Goal: Ask a question: Seek information or help from site administrators or community

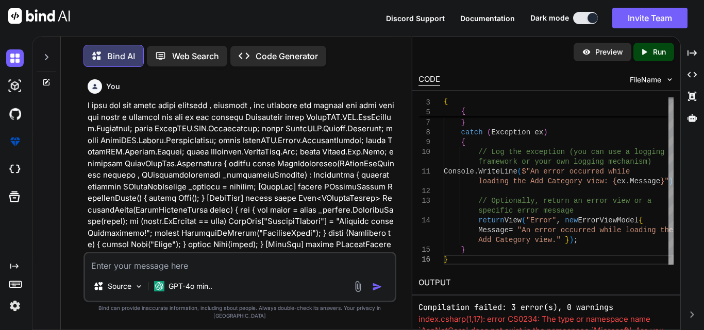
scroll to position [48741, 0]
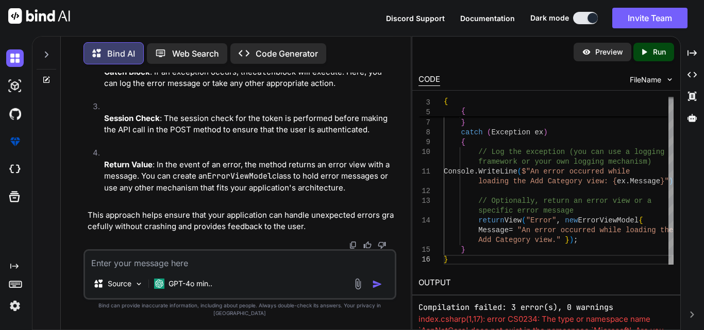
click at [190, 270] on textarea at bounding box center [240, 260] width 310 height 19
paste textarea "[HttpGet] public async Task<IActionResult> AddCategory() { return View(); } [Ht…"
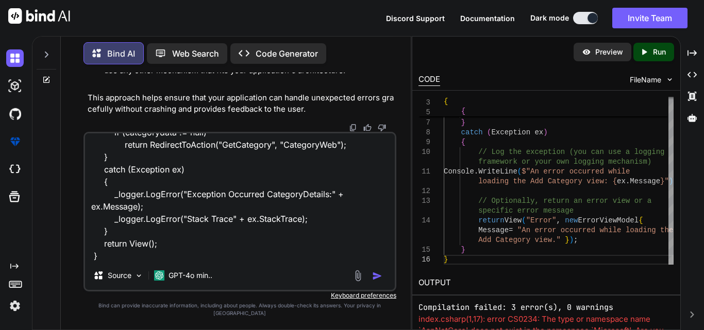
scroll to position [248, 0]
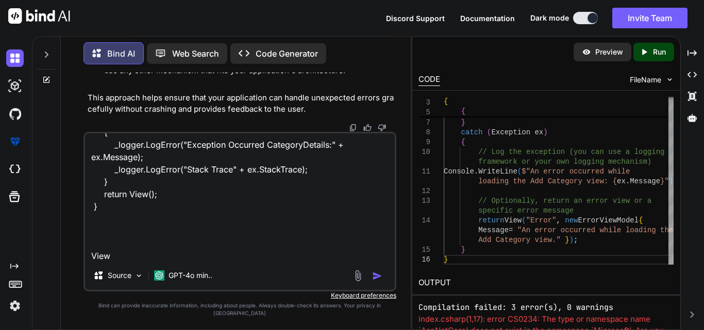
click at [120, 269] on div "[HttpGet] public async Task<IActionResult> AddCategory() { return View(); } [Ht…" at bounding box center [240, 212] width 313 height 160
click at [110, 272] on div "[HttpGet] public async Task<IActionResult> AddCategory() { return View(); } [Ht…" at bounding box center [240, 212] width 313 height 160
click at [129, 261] on textarea "[HttpGet] public async Task<IActionResult> AddCategory() { return View(); } [Ht…" at bounding box center [240, 197] width 310 height 128
paste textarea "<div class="row"> <header> <nav class="navbar navbar-expand-sm navbar-toggleabl…"
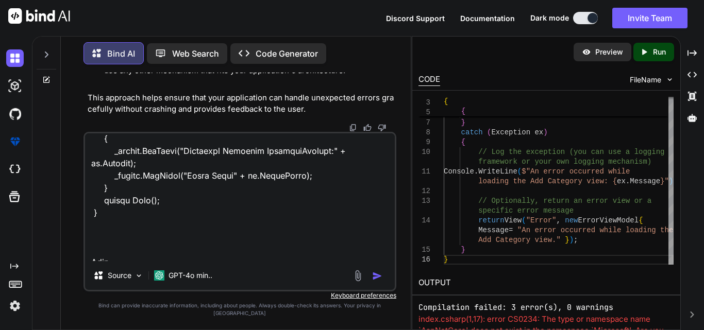
scroll to position [0, 0]
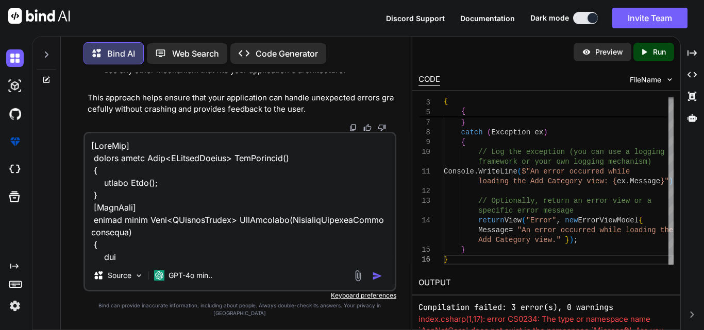
drag, startPoint x: 92, startPoint y: 154, endPoint x: 111, endPoint y: 156, distance: 19.2
click at [92, 156] on textarea at bounding box center [240, 197] width 310 height 128
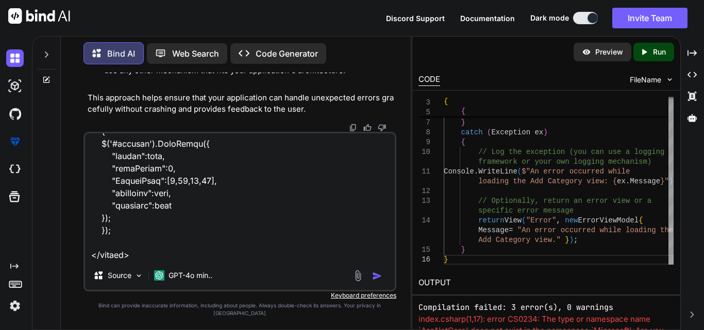
scroll to position [1363, 0]
click at [126, 254] on textarea at bounding box center [240, 197] width 310 height 128
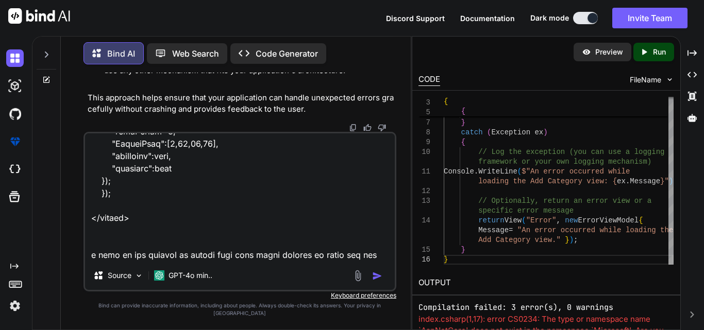
scroll to position [1387, 0]
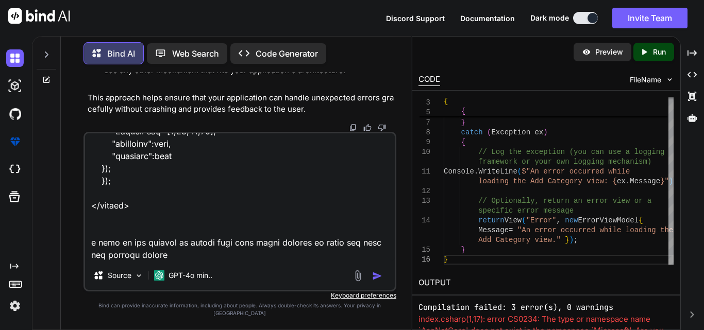
type textarea "Controller [HttpGet] public async Task<IActionResult> AddCategory() { return Vi…"
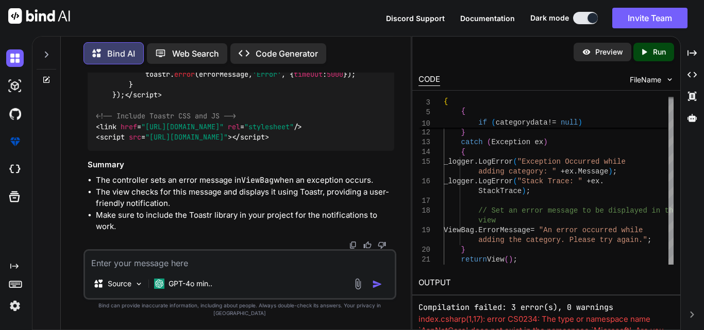
scroll to position [49441, 0]
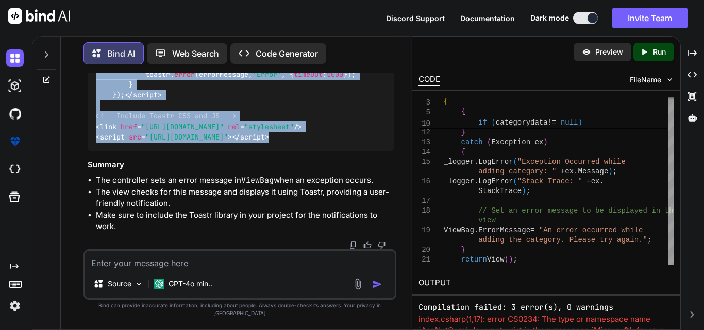
scroll to position [50602, 0]
drag, startPoint x: 170, startPoint y: 198, endPoint x: 95, endPoint y: 238, distance: 85.3
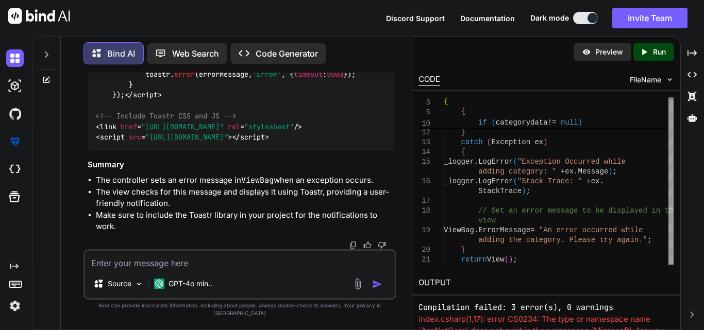
drag, startPoint x: 128, startPoint y: 132, endPoint x: 212, endPoint y: 153, distance: 86.6
copy code "// Check if there is an error message in ViewBag var errorMessage = '@ViewBag.E…"
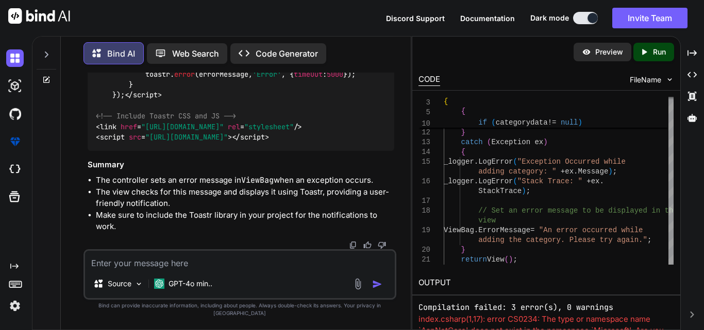
scroll to position [49981, 0]
drag, startPoint x: 97, startPoint y: 156, endPoint x: 152, endPoint y: 177, distance: 58.6
copy code "< script > $( document ). ready ( function ( ) { // Check if there is an error …"
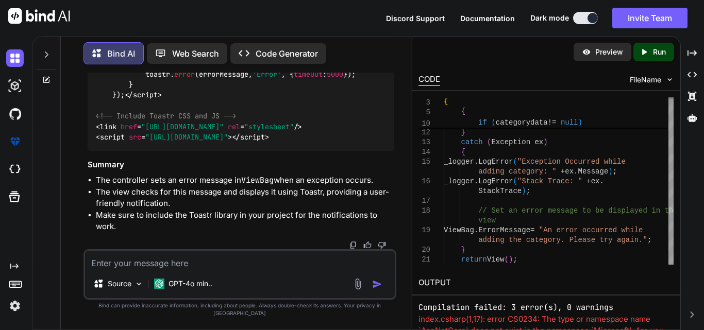
scroll to position [51011, 0]
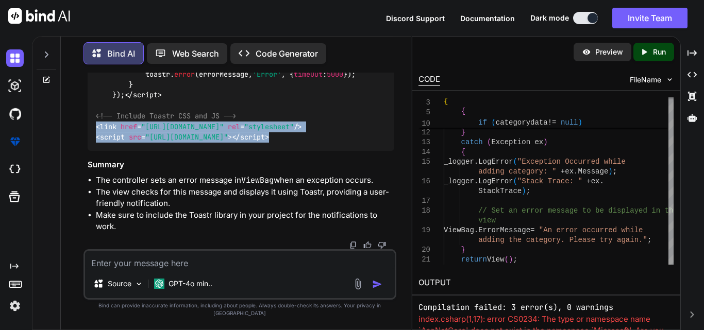
drag, startPoint x: 97, startPoint y: 131, endPoint x: 176, endPoint y: 174, distance: 90.0
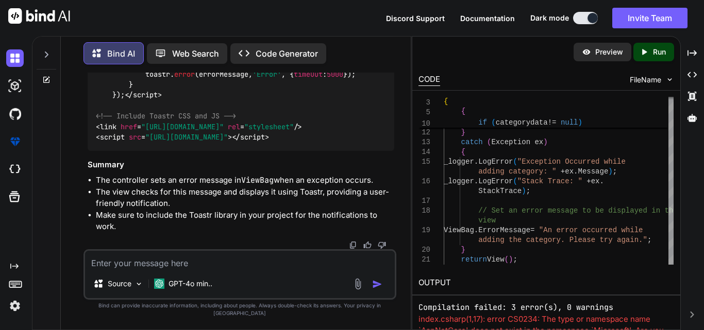
scroll to position [50960, 0]
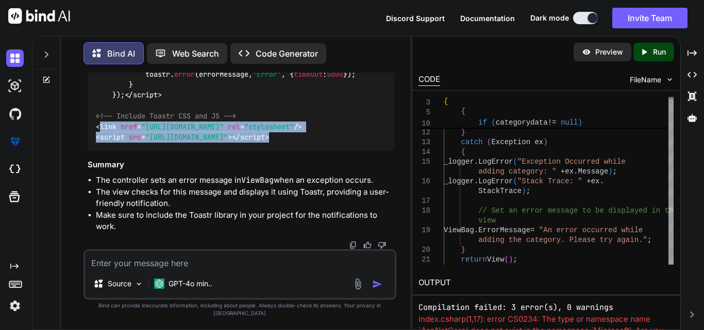
drag, startPoint x: 166, startPoint y: 227, endPoint x: 97, endPoint y: 174, distance: 87.5
copy code "< link href = "[URL][DOMAIN_NAME]" rel = "stylesheet" /> < script src = "[URL][…"
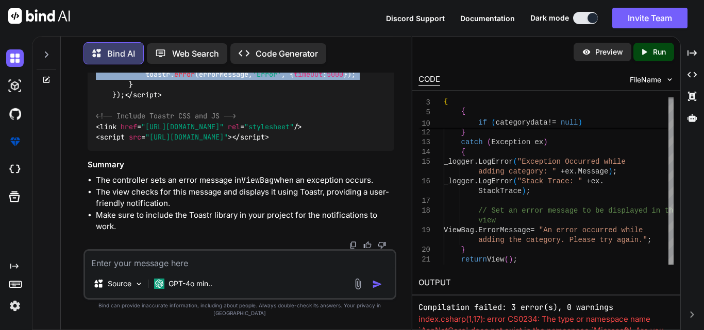
drag, startPoint x: 121, startPoint y: 189, endPoint x: 408, endPoint y: 216, distance: 287.9
click at [408, 216] on div "You Bind AI Sure! Below is an example of how you can create a Dashboard control…" at bounding box center [240, 201] width 342 height 257
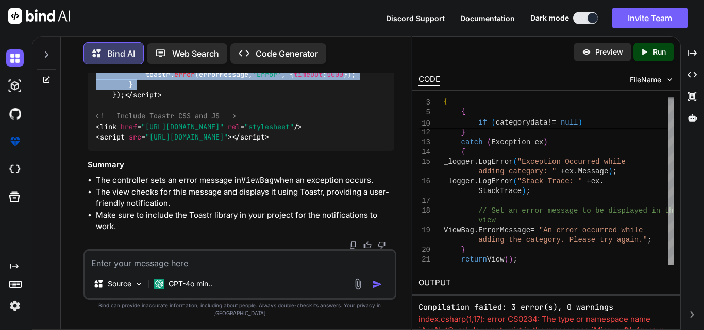
drag, startPoint x: 129, startPoint y: 189, endPoint x: 140, endPoint y: 221, distance: 33.3
copy span "var errorMessage = '@ViewBag.ErrorMessage' ; if (errorMessage) { toastr. error …"
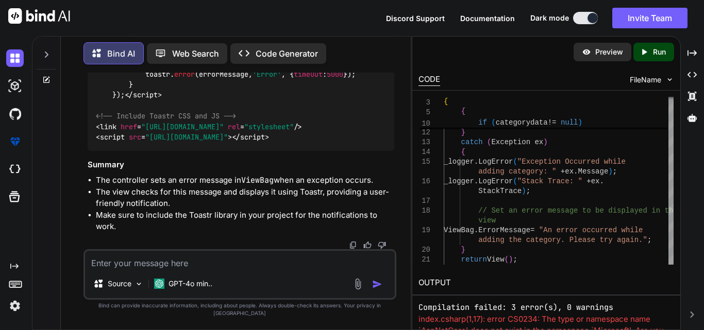
drag, startPoint x: 126, startPoint y: 168, endPoint x: 239, endPoint y: 181, distance: 114.1
copy code "ViewBag.ErrorMessage = "An error occurred while adding the category. Please try…"
